Goal: Find specific page/section: Find specific page/section

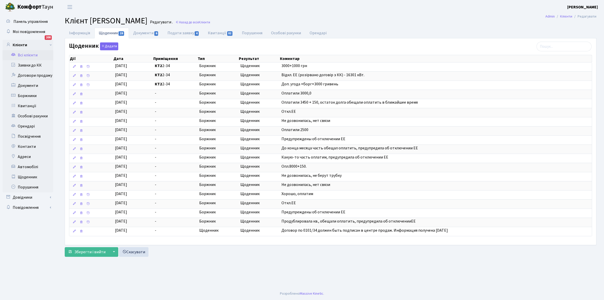
click at [27, 54] on link "Всі клієнти" at bounding box center [28, 55] width 51 height 10
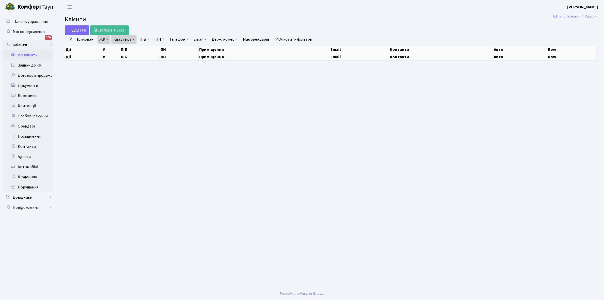
select select "25"
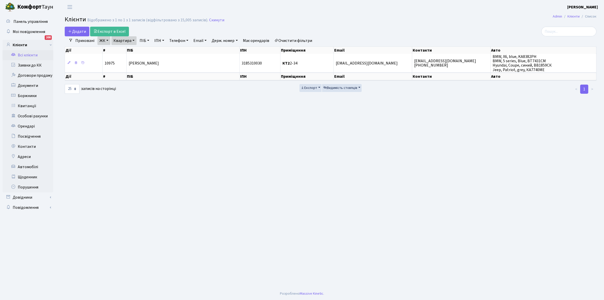
click at [287, 41] on link "Очистити фільтри" at bounding box center [293, 40] width 42 height 9
select select
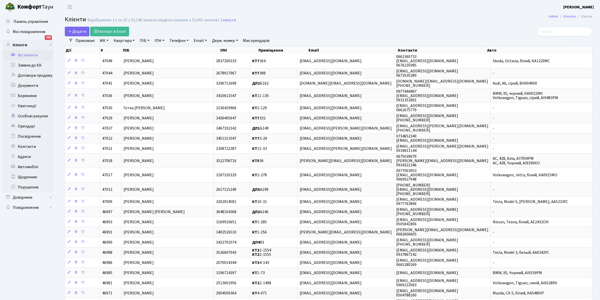
click at [107, 40] on link "ЖК" at bounding box center [104, 40] width 13 height 9
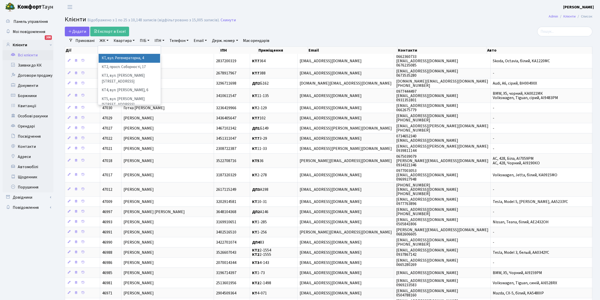
click at [114, 59] on li "КТ, вул. Регенераторна, 4" at bounding box center [129, 58] width 61 height 9
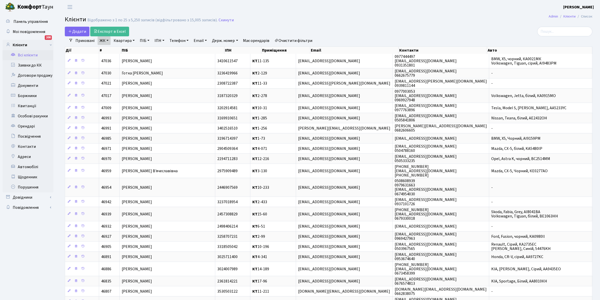
click at [133, 40] on link "Квартира" at bounding box center [123, 40] width 25 height 9
click at [126, 50] on input "text" at bounding box center [127, 51] width 30 height 10
type input "10-20"
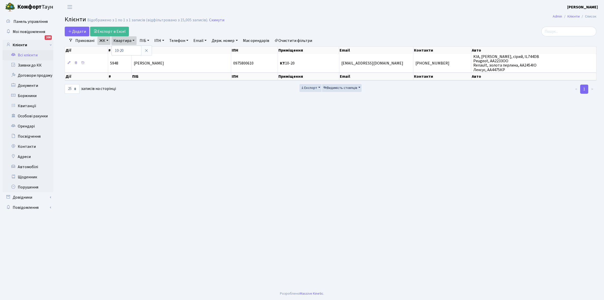
click at [169, 78] on th "ПІБ" at bounding box center [182, 77] width 100 height 8
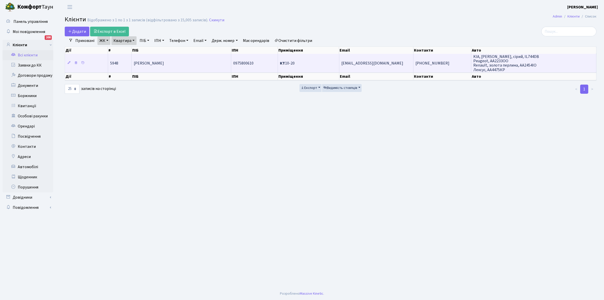
click at [171, 66] on td "Гапотченко Петро Кузьмич" at bounding box center [182, 63] width 100 height 18
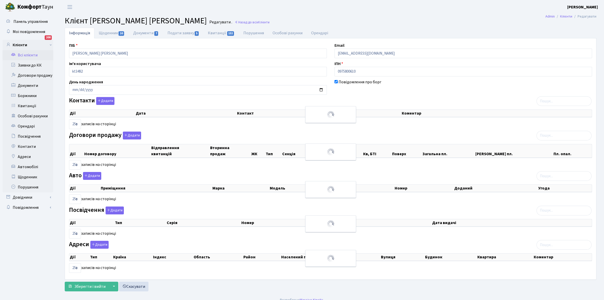
select select "25"
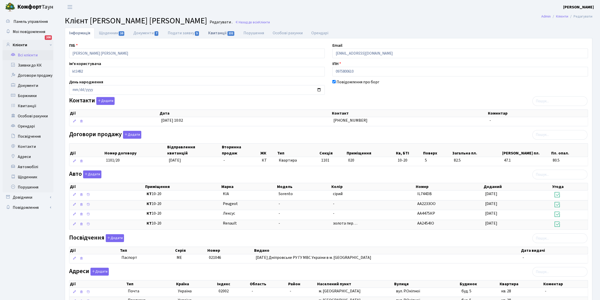
click at [216, 33] on link "Квитанції 132" at bounding box center [221, 33] width 35 height 10
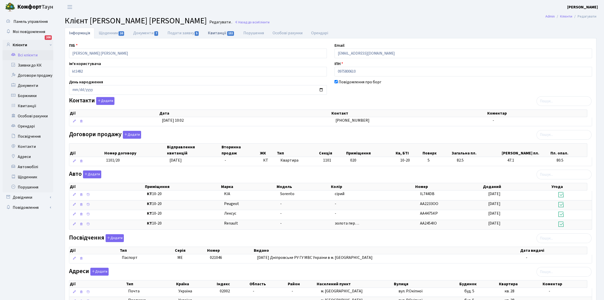
select select "25"
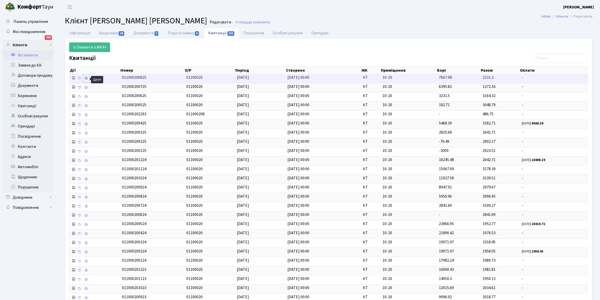
click at [86, 79] on icon at bounding box center [86, 78] width 4 height 4
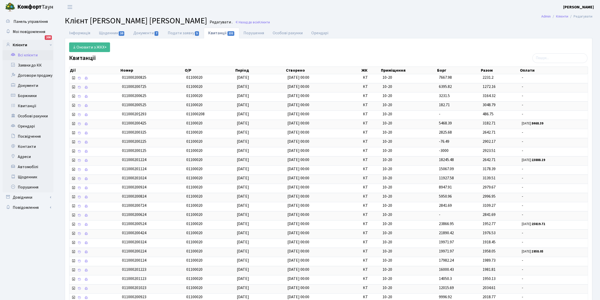
click at [32, 54] on link "Всі клієнти" at bounding box center [28, 55] width 51 height 10
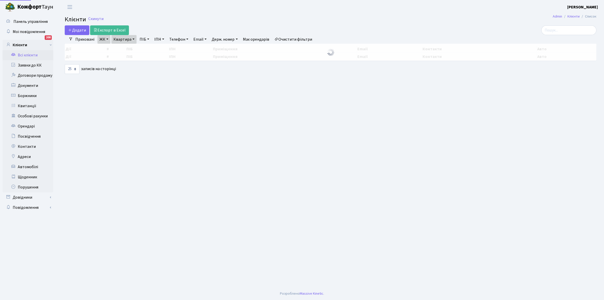
select select "25"
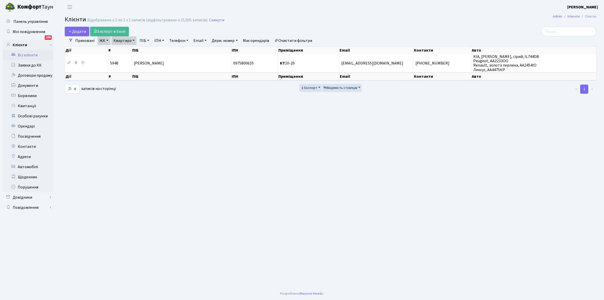
click at [134, 40] on link "Квартира" at bounding box center [123, 40] width 25 height 9
click at [133, 47] on input "10-20" at bounding box center [127, 51] width 30 height 10
type input "1"
type input "9-1"
click at [303, 38] on link "Очистити фільтри" at bounding box center [293, 40] width 42 height 9
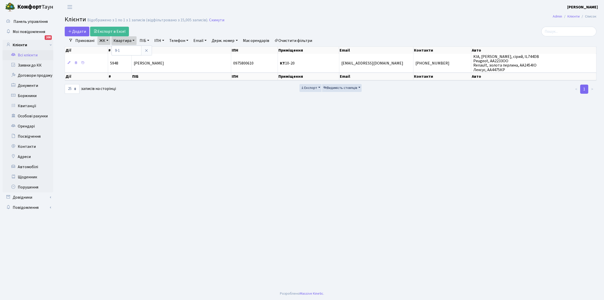
select select
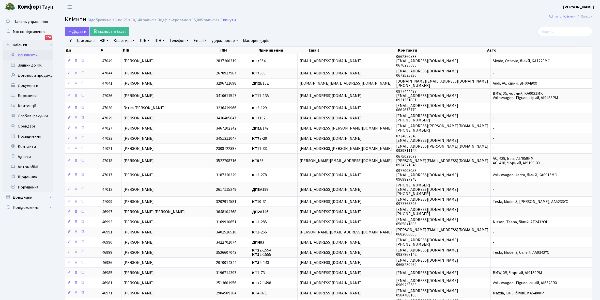
click at [107, 40] on link "ЖК" at bounding box center [104, 40] width 13 height 9
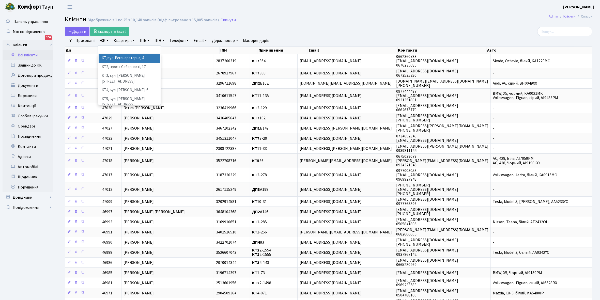
click at [121, 61] on li "КТ, вул. Регенераторна, 4" at bounding box center [129, 58] width 61 height 9
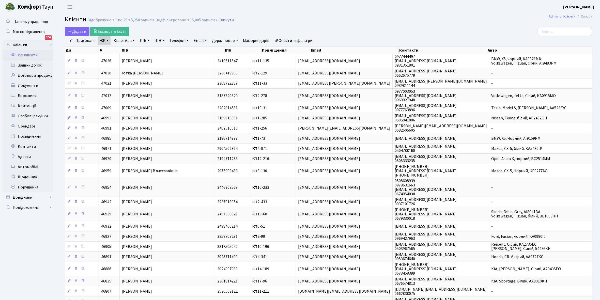
click at [133, 39] on link "Квартира" at bounding box center [123, 40] width 25 height 9
click at [131, 48] on input "text" at bounding box center [127, 51] width 30 height 10
type input "9-1"
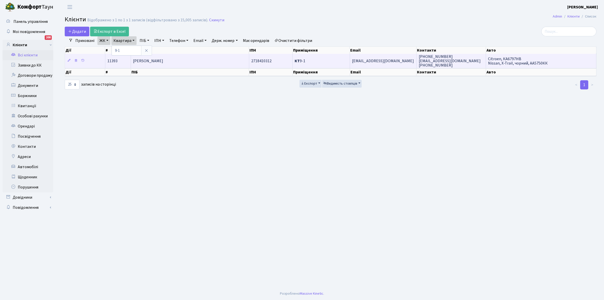
click at [184, 58] on td "[PERSON_NAME]" at bounding box center [190, 61] width 118 height 14
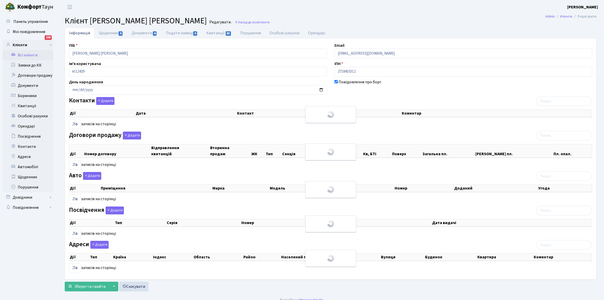
select select "25"
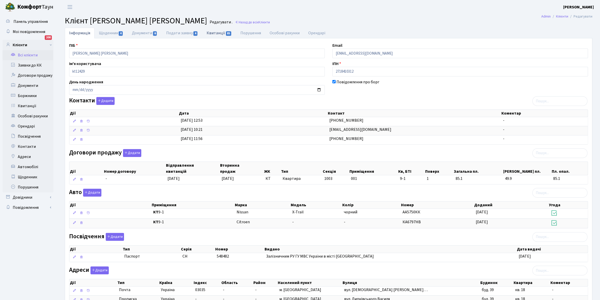
click at [213, 33] on link "Квитанції 85" at bounding box center [219, 33] width 34 height 10
select select "25"
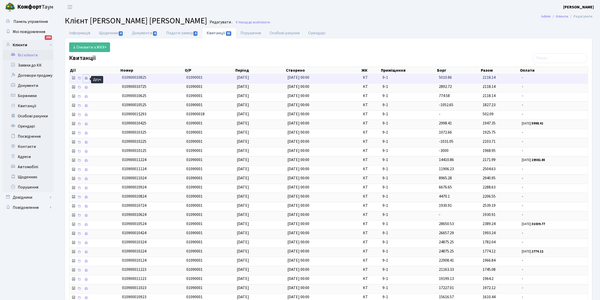
click at [85, 79] on icon at bounding box center [86, 78] width 4 height 4
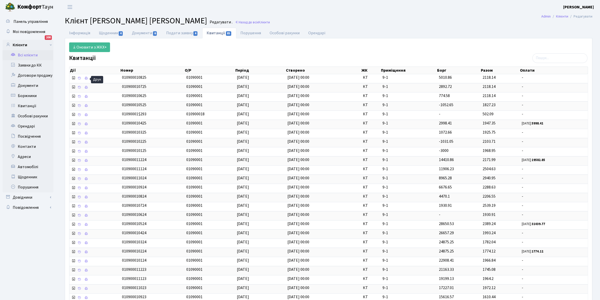
click at [28, 53] on link "Всі клієнти" at bounding box center [28, 55] width 51 height 10
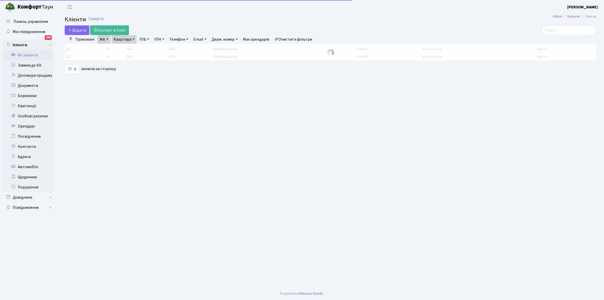
select select "25"
